Goal: Task Accomplishment & Management: Complete application form

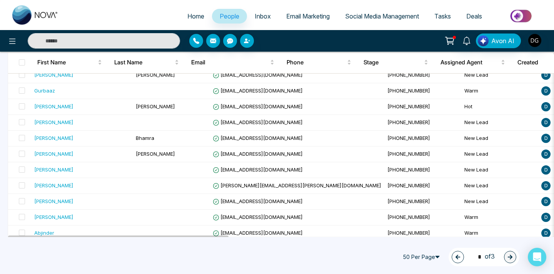
scroll to position [503, 0]
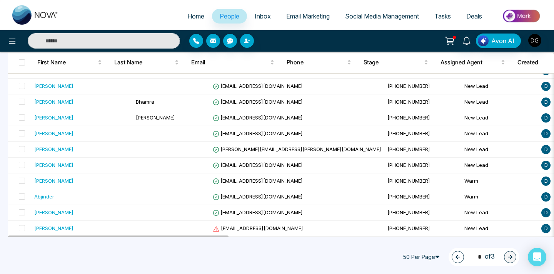
click at [455, 259] on icon "button" at bounding box center [457, 256] width 5 height 5
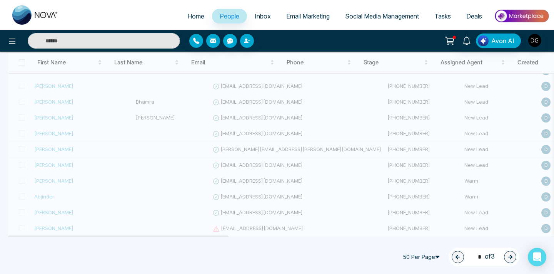
type input "*"
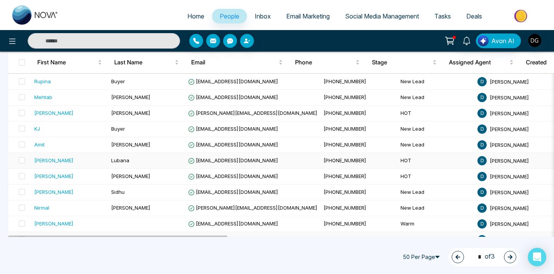
scroll to position [427, 0]
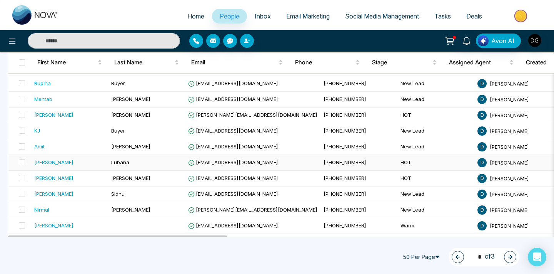
click at [125, 161] on span "Lubana" at bounding box center [120, 162] width 18 height 6
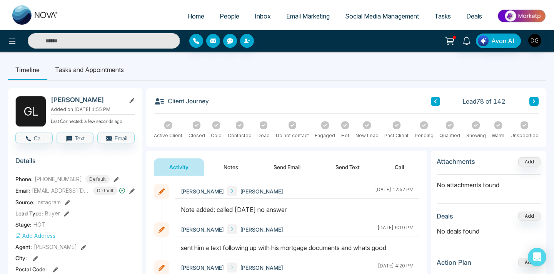
click at [224, 14] on span "People" at bounding box center [230, 16] width 20 height 8
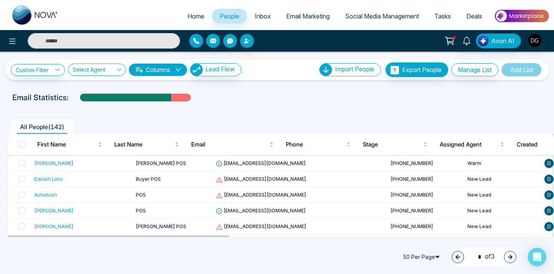
click at [510, 257] on icon "button" at bounding box center [510, 256] width 5 height 5
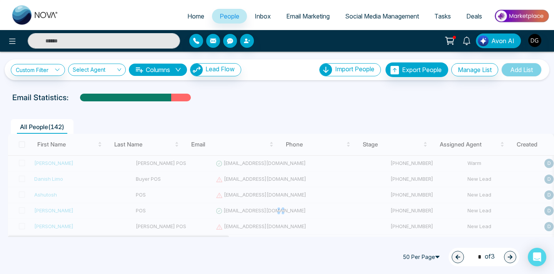
type input "*"
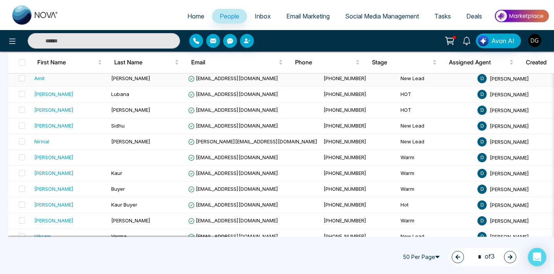
scroll to position [498, 0]
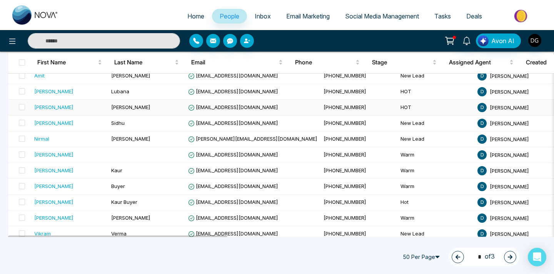
click at [112, 103] on td "[PERSON_NAME]" at bounding box center [146, 108] width 77 height 16
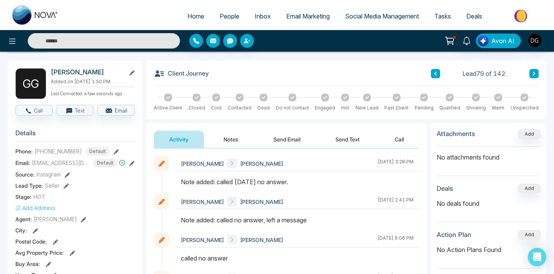
scroll to position [29, 0]
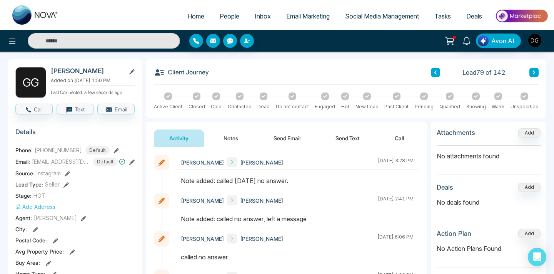
click at [231, 133] on button "Notes" at bounding box center [230, 137] width 45 height 17
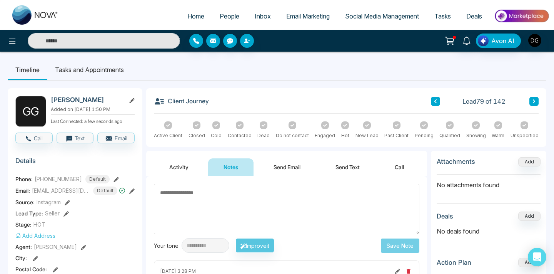
click at [224, 17] on span "People" at bounding box center [230, 16] width 20 height 8
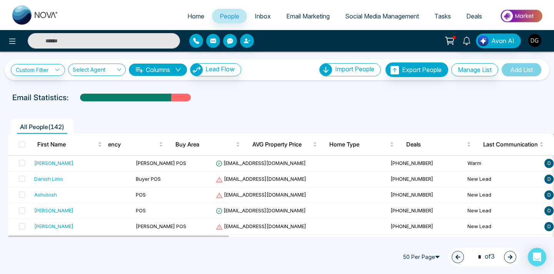
scroll to position [104, 0]
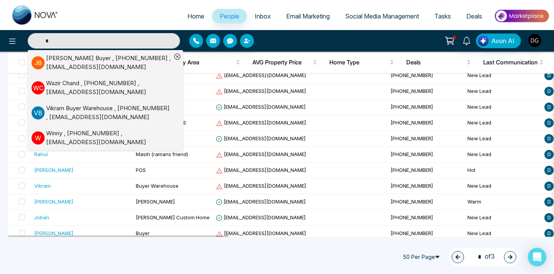
type input "*"
click at [227, 18] on span "People" at bounding box center [230, 16] width 20 height 8
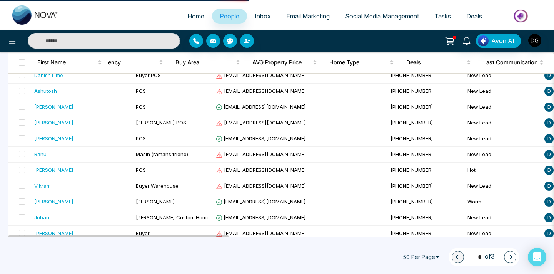
type input "*"
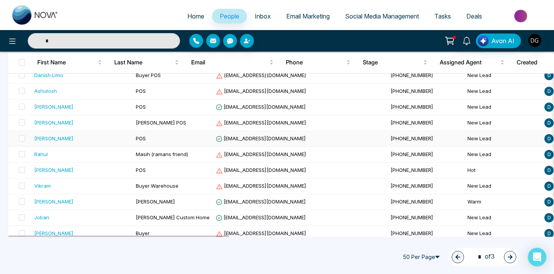
scroll to position [0, 0]
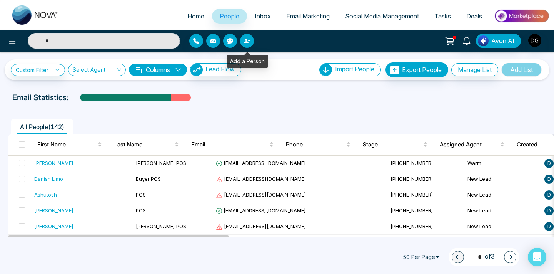
click at [248, 39] on icon "button" at bounding box center [247, 41] width 6 height 6
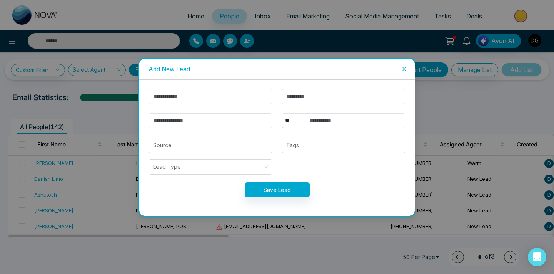
click at [211, 95] on input "text" at bounding box center [211, 96] width 124 height 15
type input "*"
type input "*****"
click at [332, 98] on input "text" at bounding box center [344, 96] width 124 height 15
type input "**"
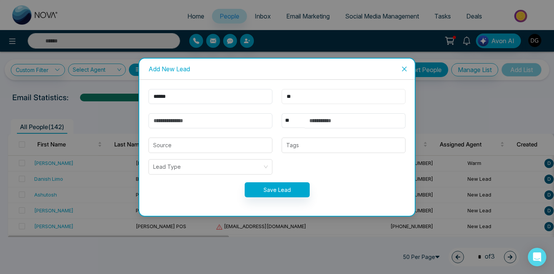
type input "*"
type input "***"
click at [312, 120] on input "text" at bounding box center [355, 120] width 101 height 15
click at [228, 122] on input "email" at bounding box center [211, 120] width 124 height 15
type input "**********"
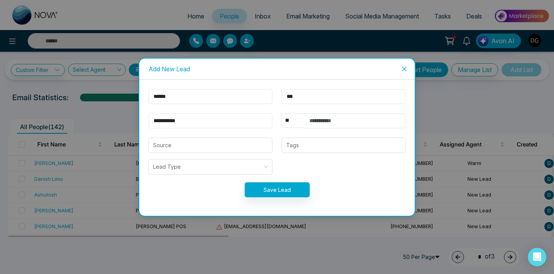
type input "*"
type input "**********"
click at [309, 120] on input "text" at bounding box center [355, 120] width 101 height 15
type input "*"
type input "**********"
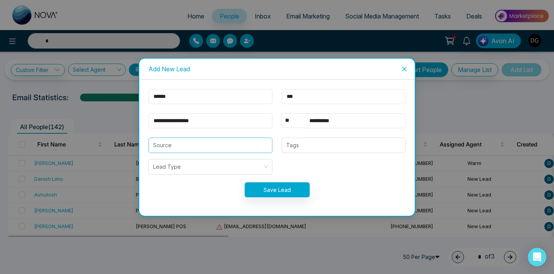
click at [242, 144] on input "search" at bounding box center [210, 145] width 115 height 15
type input "*"
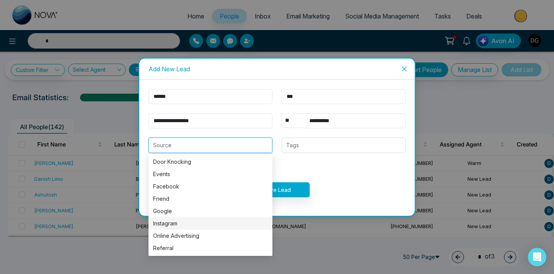
click at [188, 225] on div "Instagram" at bounding box center [210, 223] width 115 height 8
type input "*********"
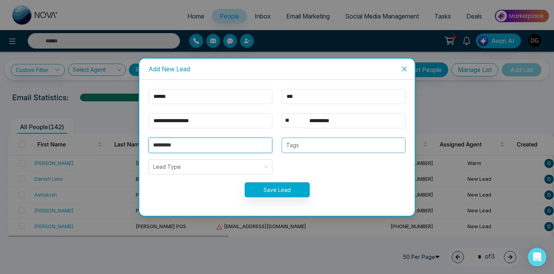
click at [298, 149] on div at bounding box center [343, 144] width 119 height 9
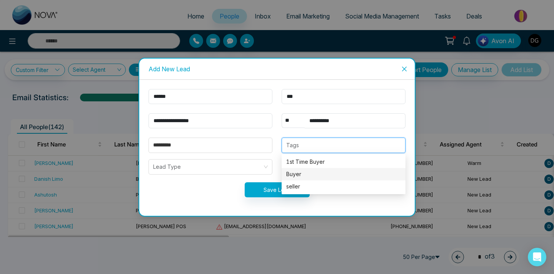
click at [301, 170] on div "Buyer" at bounding box center [343, 174] width 115 height 8
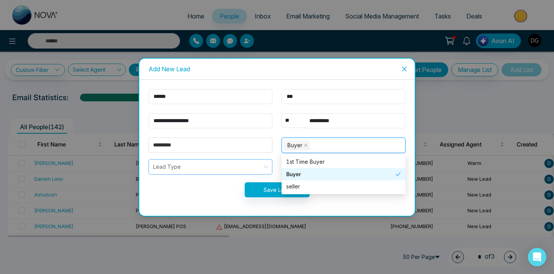
click at [190, 170] on input "search" at bounding box center [207, 166] width 109 height 15
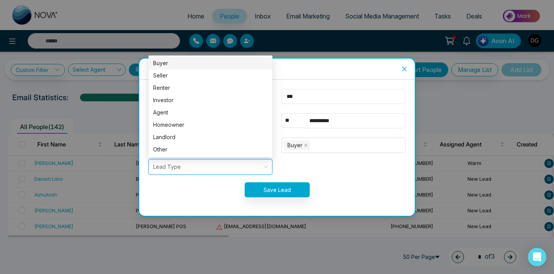
click at [176, 58] on div "Buyer" at bounding box center [211, 63] width 124 height 12
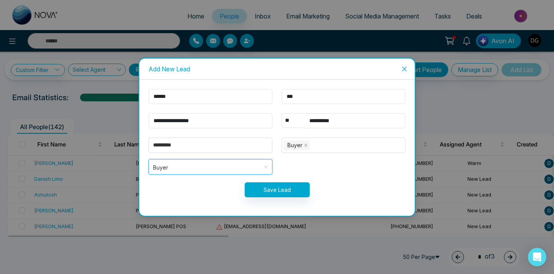
type input "*"
click at [282, 189] on button "Save Lead" at bounding box center [277, 189] width 65 height 15
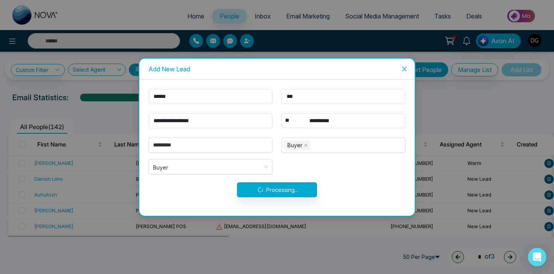
type input "*"
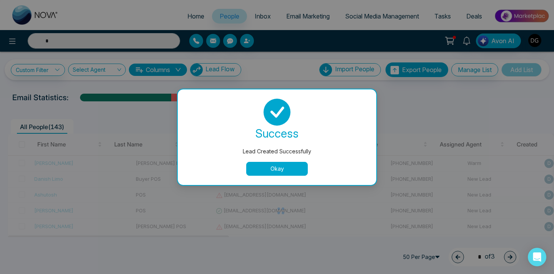
click at [275, 166] on button "Okay" at bounding box center [277, 169] width 62 height 14
type input "*"
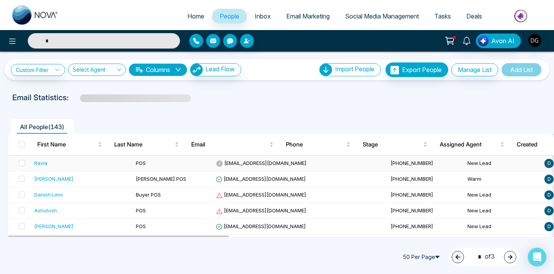
click at [183, 162] on td "POS" at bounding box center [173, 163] width 80 height 16
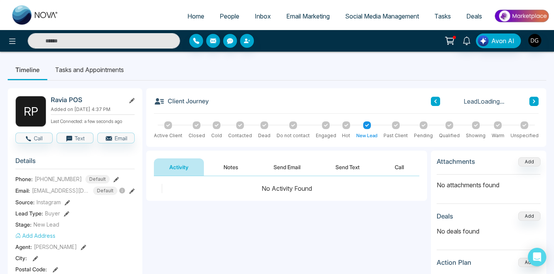
click at [227, 162] on button "Notes" at bounding box center [230, 166] width 45 height 17
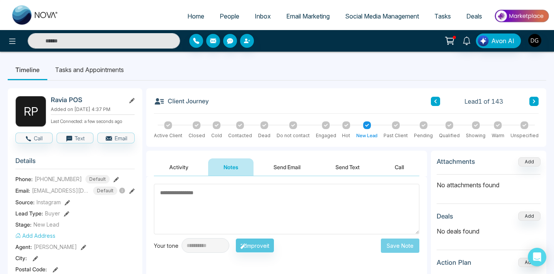
click at [210, 192] on textarea at bounding box center [287, 209] width 266 height 50
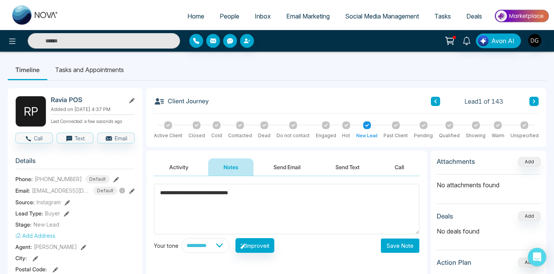
click at [166, 193] on textarea "**********" at bounding box center [287, 209] width 266 height 50
click at [253, 196] on textarea "**********" at bounding box center [287, 209] width 266 height 50
type textarea "**********"
click at [386, 242] on button "Save Note" at bounding box center [400, 245] width 38 height 14
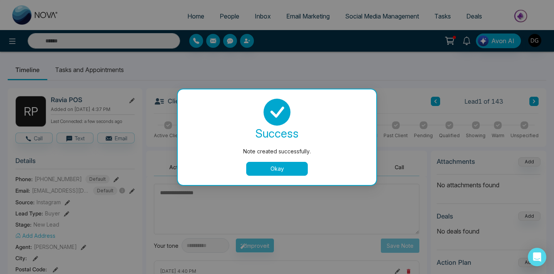
click at [275, 168] on button "Okay" at bounding box center [277, 169] width 62 height 14
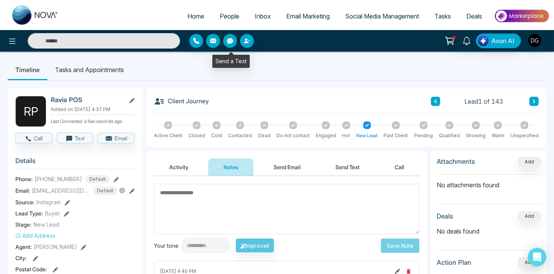
click at [227, 9] on link "People" at bounding box center [229, 16] width 35 height 15
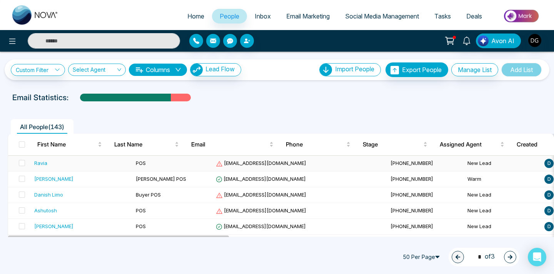
click at [143, 164] on td "POS" at bounding box center [173, 163] width 80 height 16
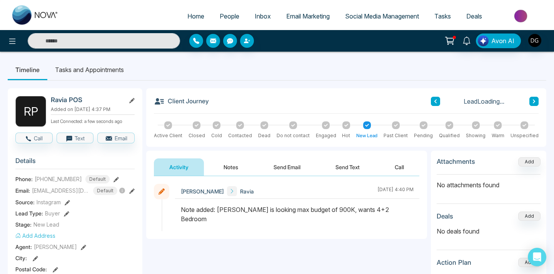
click at [227, 167] on button "Notes" at bounding box center [230, 166] width 45 height 17
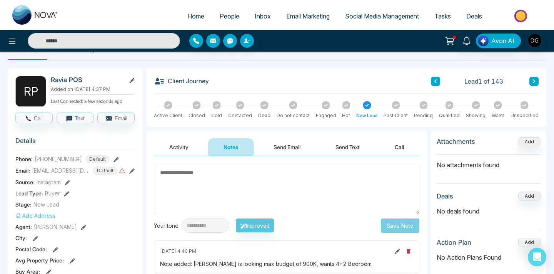
scroll to position [22, 0]
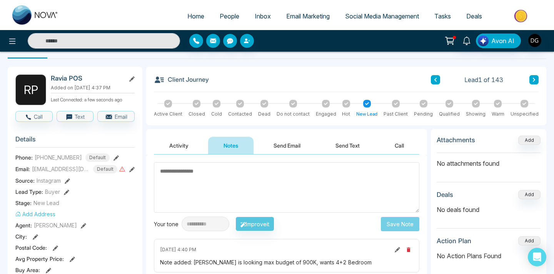
click at [225, 15] on span "People" at bounding box center [230, 16] width 20 height 8
